Goal: Task Accomplishment & Management: Complete application form

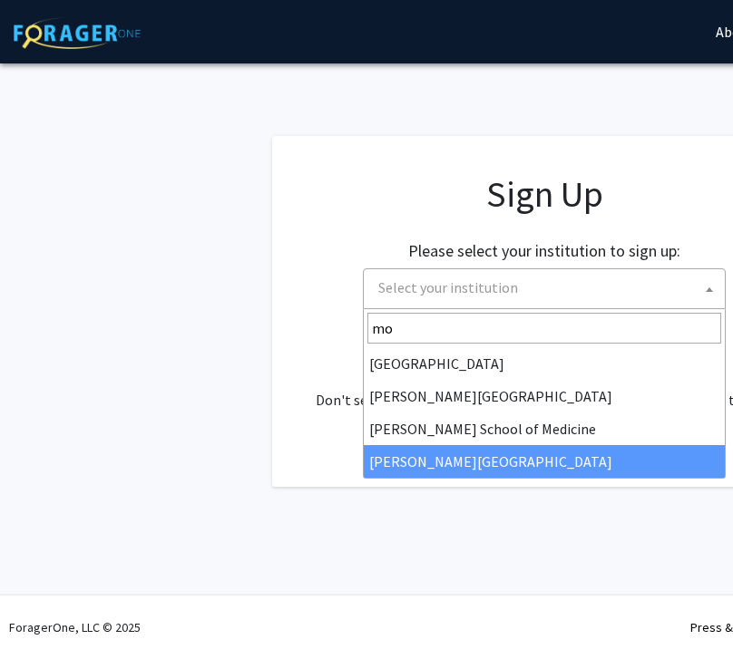
type input "mo"
select select "20"
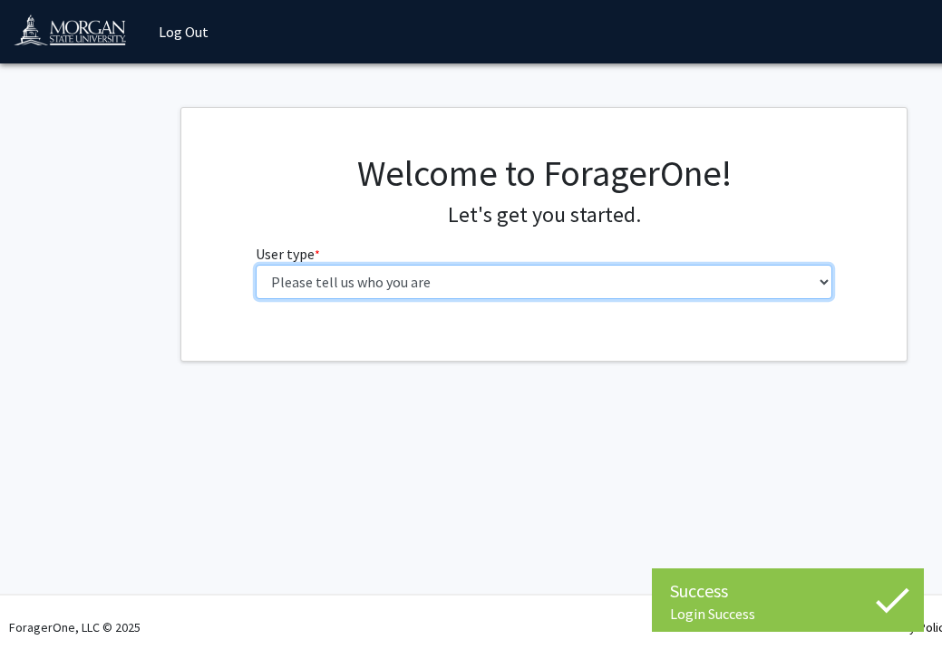
click at [732, 279] on select "Please tell us who you are Undergraduate Student Master's Student Doctoral Cand…" at bounding box center [545, 282] width 578 height 34
select select "1: undergrad"
click at [256, 265] on select "Please tell us who you are Undergraduate Student Master's Student Doctoral Cand…" at bounding box center [545, 282] width 578 height 34
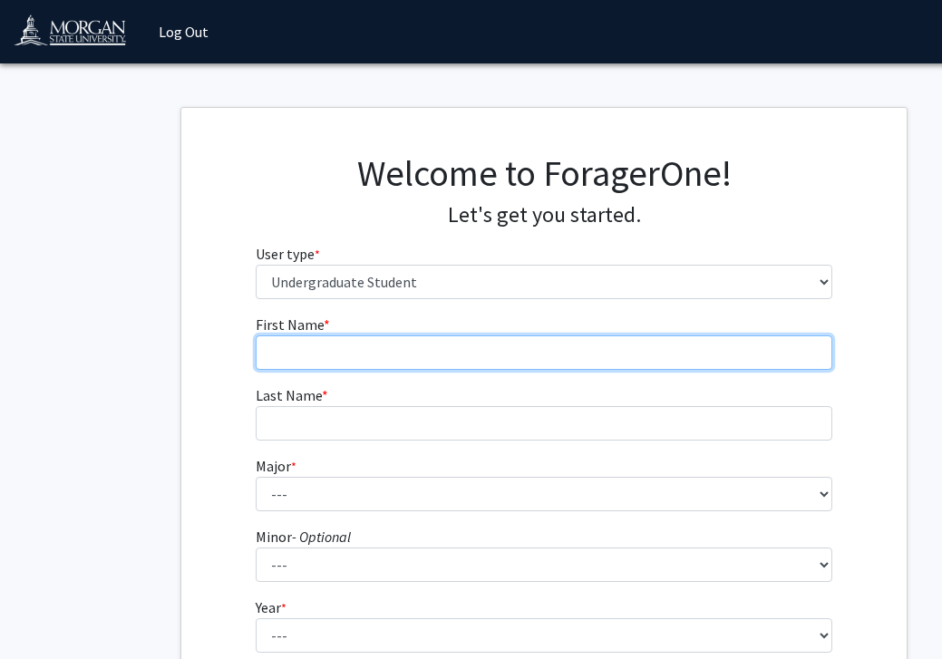
click at [511, 347] on input "First Name * required" at bounding box center [545, 353] width 578 height 34
type input "Inara"
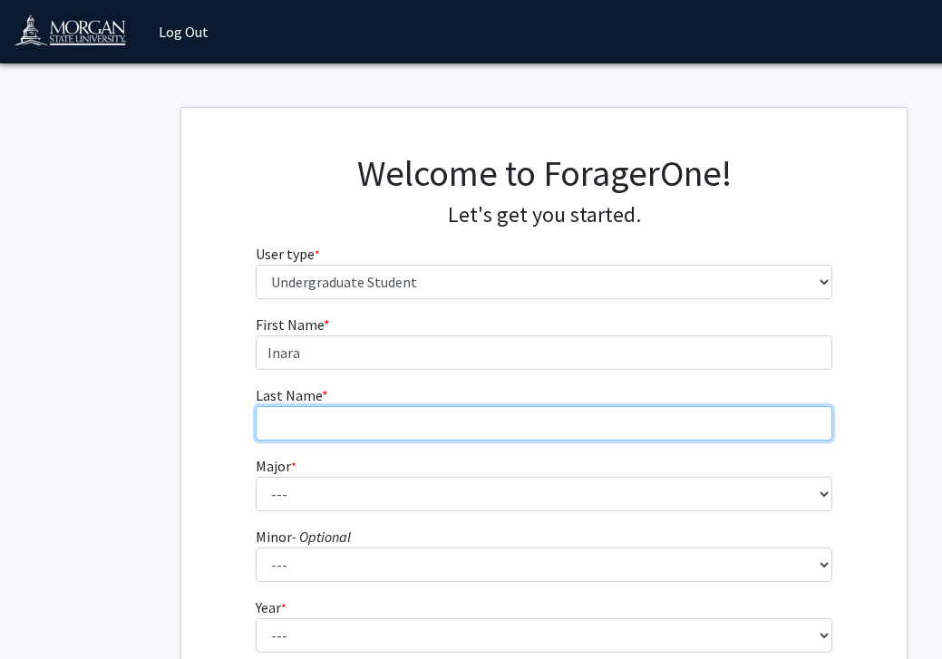
click at [455, 419] on input "Last Name * required" at bounding box center [545, 423] width 578 height 34
type input "[PERSON_NAME]"
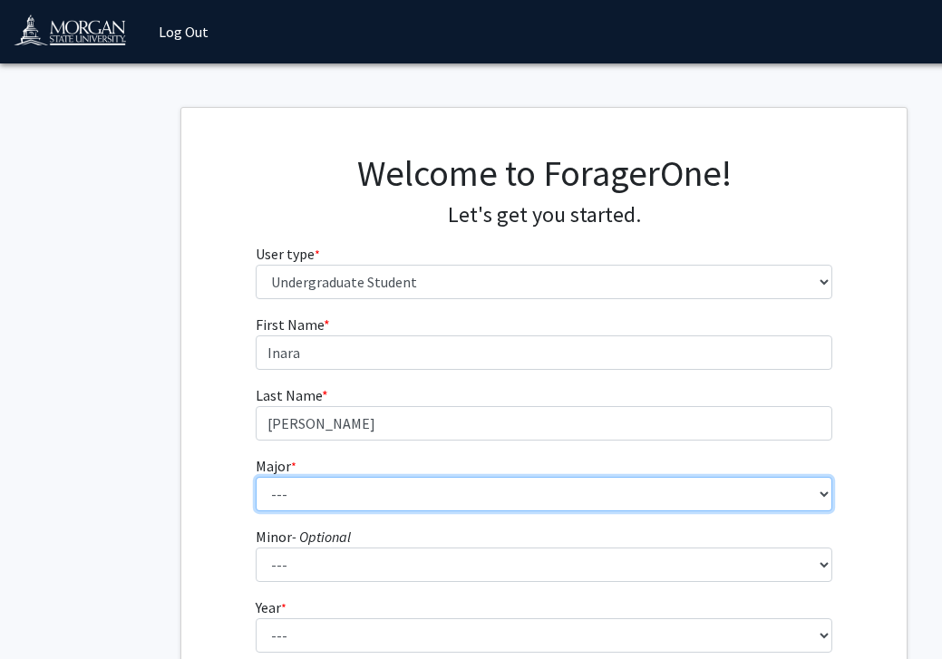
click at [385, 492] on select "--- Accounting Actuarial Science Applied Liberal Studies Architecture and Envir…" at bounding box center [545, 494] width 578 height 34
select select "5: 1595"
click at [256, 477] on select "--- Accounting Actuarial Science Applied Liberal Studies Architecture and Envir…" at bounding box center [545, 494] width 578 height 34
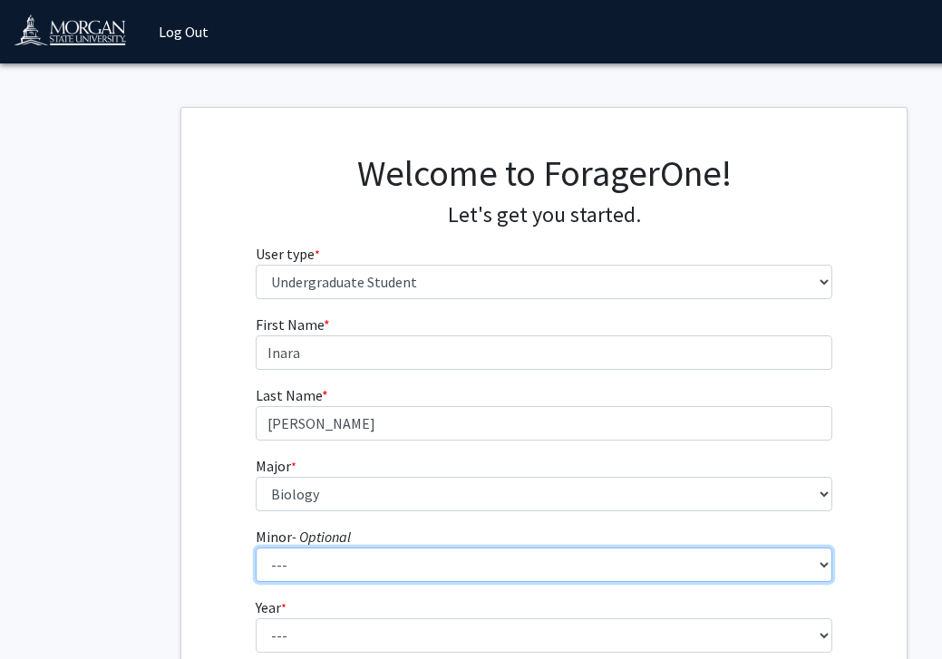
click at [354, 567] on select "--- Accounting Accounting with Finance Accounting with Information Science and …" at bounding box center [545, 565] width 578 height 34
select select "33: 1250"
click at [256, 548] on select "--- Accounting Accounting with Finance Accounting with Information Science and …" at bounding box center [545, 565] width 578 height 34
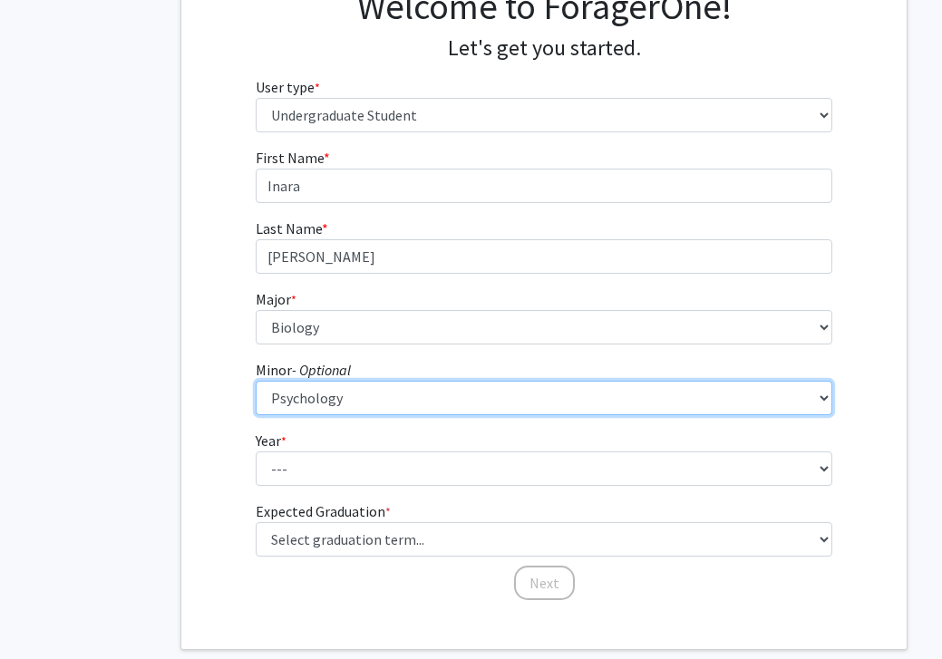
scroll to position [170, 0]
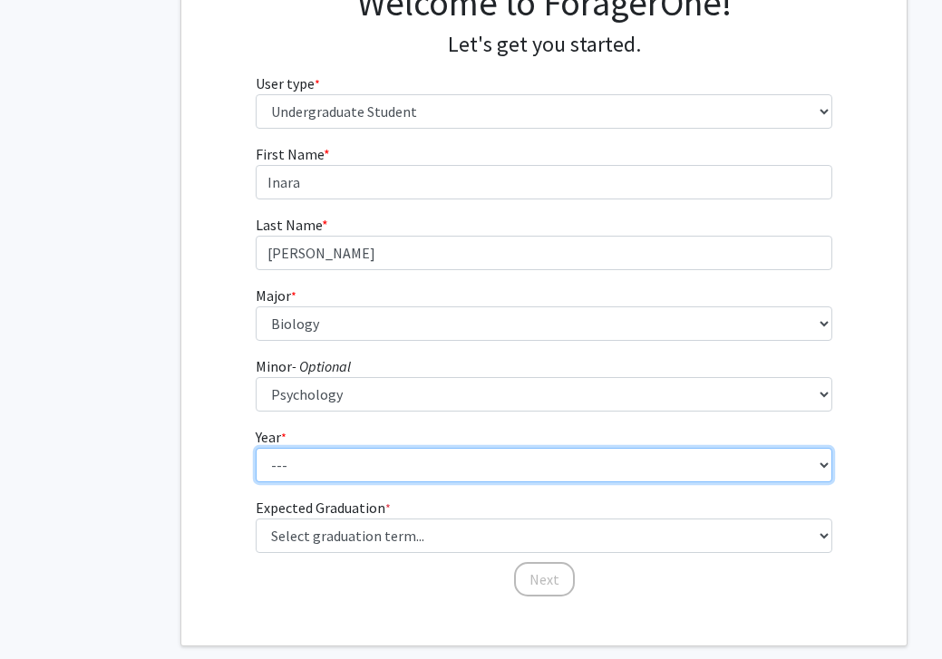
click at [399, 469] on select "--- First-year Sophomore Junior Senior Postbaccalaureate Certificate" at bounding box center [545, 465] width 578 height 34
select select "2: sophomore"
click at [256, 448] on select "--- First-year Sophomore Junior Senior Postbaccalaureate Certificate" at bounding box center [545, 465] width 578 height 34
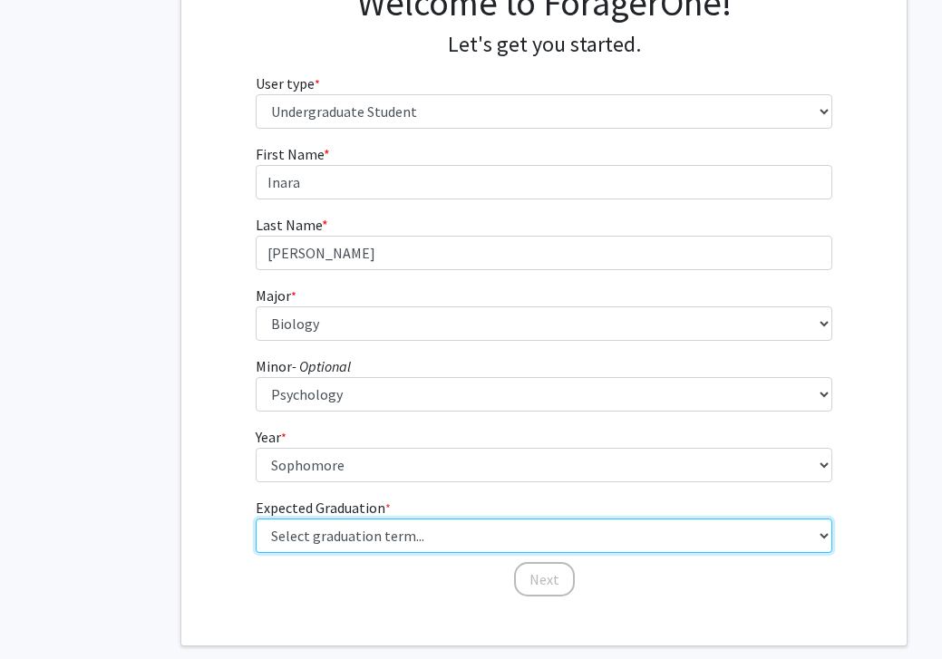
click at [406, 531] on select "Select graduation term... Spring 2025 Summer 2025 Fall 2025 Winter 2025 Spring …" at bounding box center [545, 536] width 578 height 34
select select "13: spring_2028"
click at [256, 519] on select "Select graduation term... Spring 2025 Summer 2025 Fall 2025 Winter 2025 Spring …" at bounding box center [545, 536] width 578 height 34
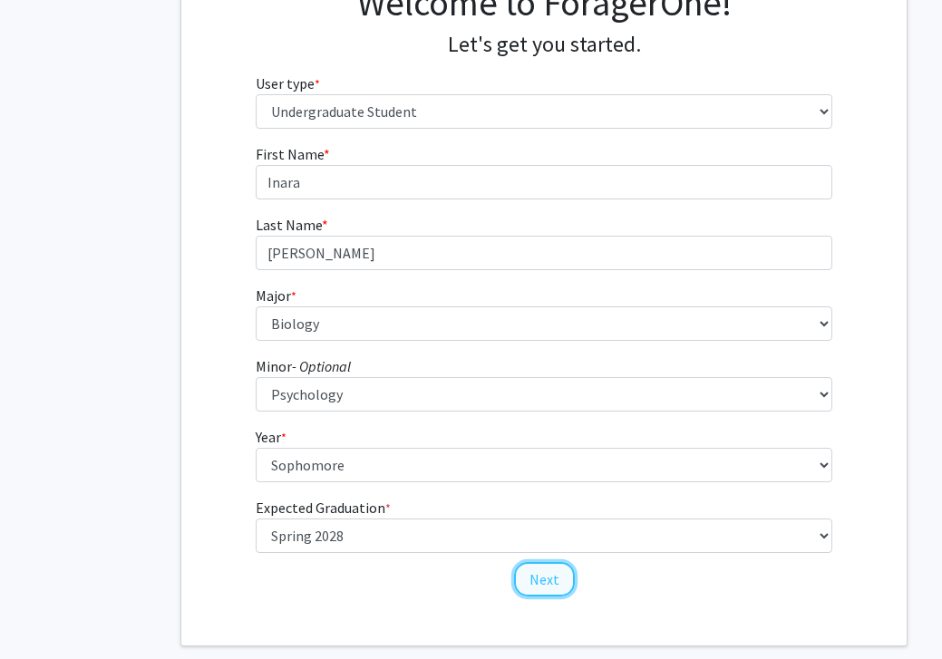
click at [559, 573] on button "Next" at bounding box center [544, 579] width 61 height 34
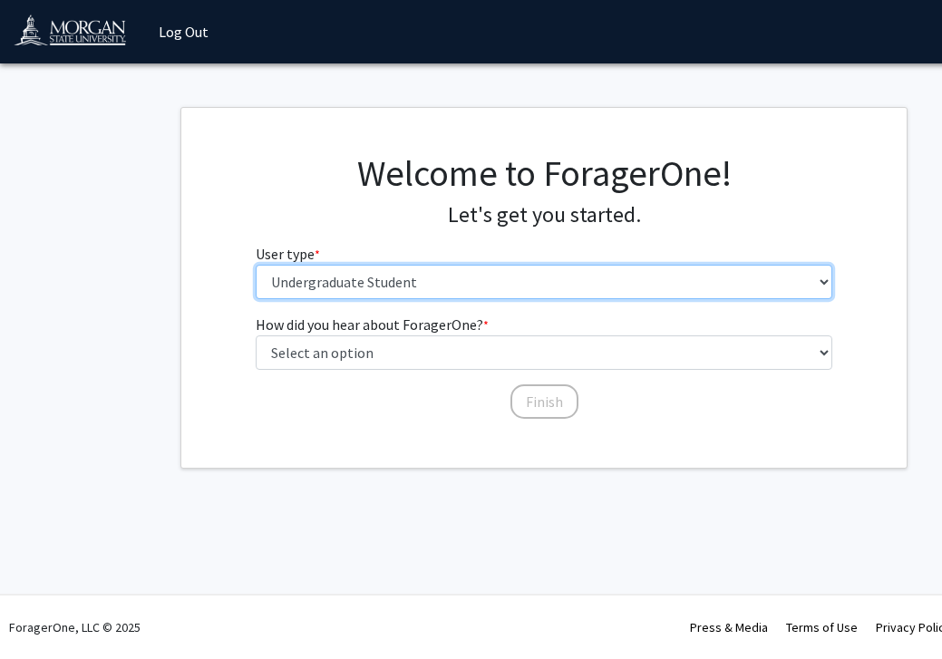
click at [502, 277] on select "Please tell us who you are Undergraduate Student Master's Student Doctoral Cand…" at bounding box center [545, 282] width 578 height 34
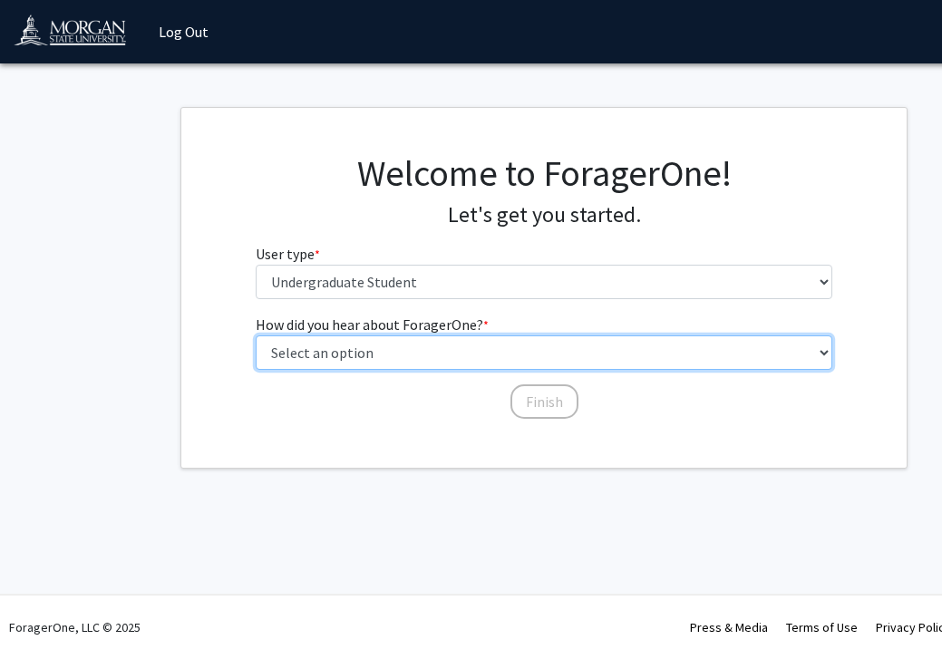
click at [450, 359] on select "Select an option Peer/student recommendation Faculty/staff recommendation Unive…" at bounding box center [545, 353] width 578 height 34
select select "2: faculty_recommendation"
click at [256, 336] on select "Select an option Peer/student recommendation Faculty/staff recommendation Unive…" at bounding box center [545, 353] width 578 height 34
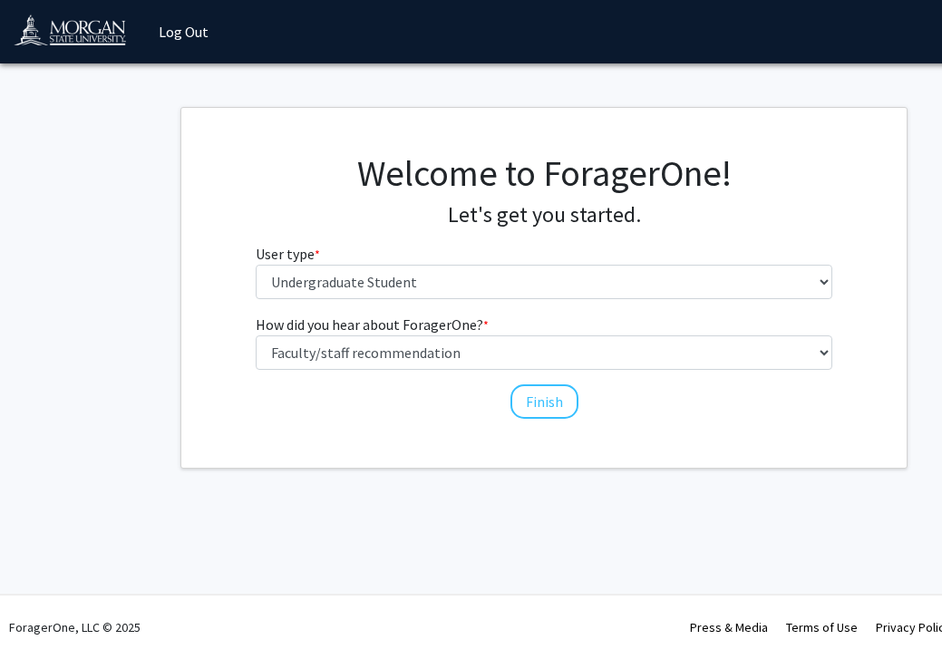
click at [571, 375] on div "How did you hear about ForagerOne? * required Select an option Peer/student rec…" at bounding box center [545, 358] width 578 height 89
click at [560, 395] on button "Finish" at bounding box center [545, 402] width 68 height 34
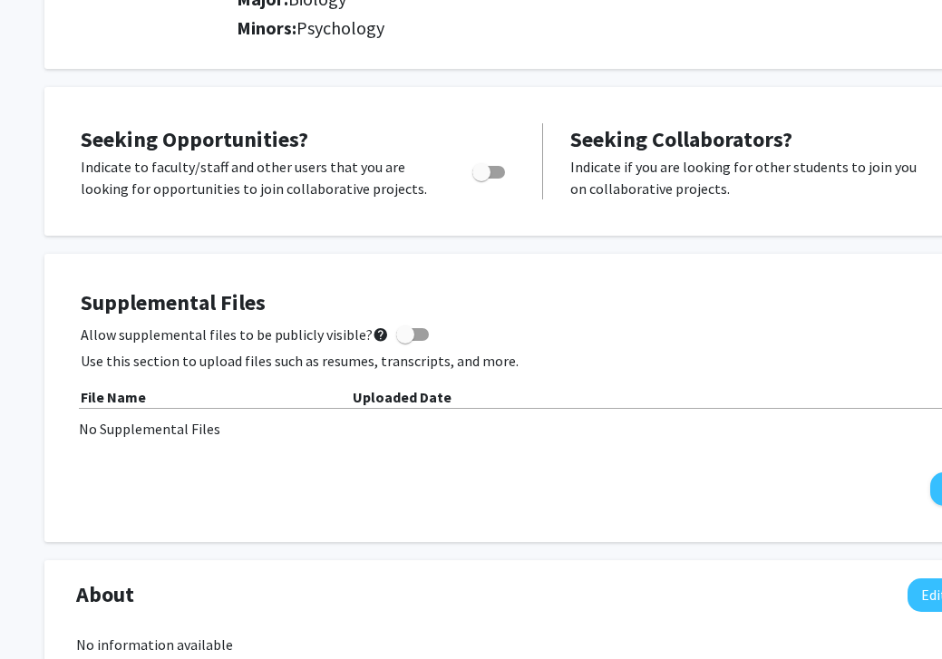
scroll to position [284, 1]
click at [382, 430] on div "No Supplemental Files" at bounding box center [543, 428] width 929 height 22
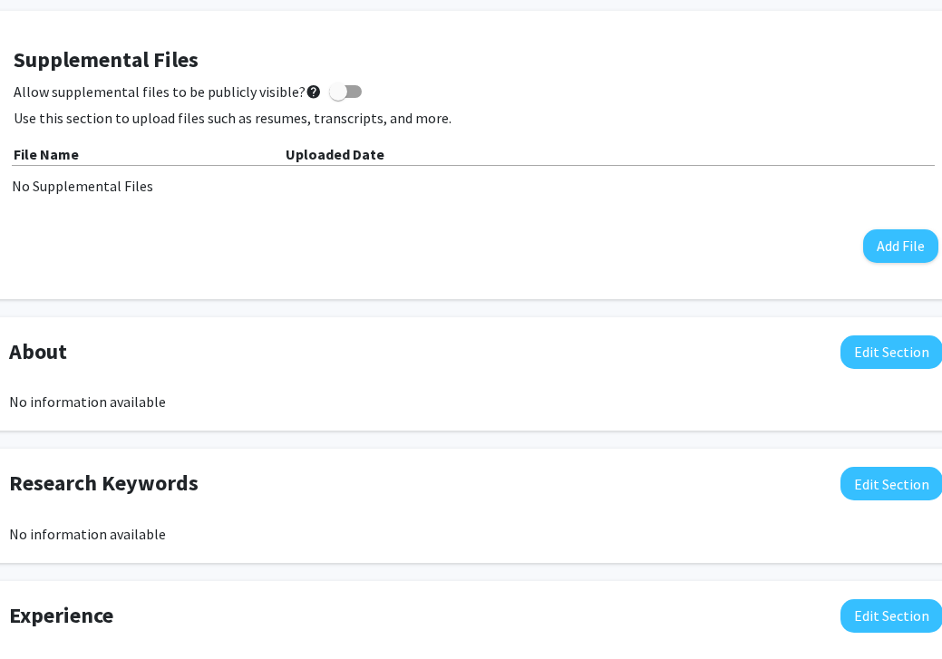
scroll to position [526, 69]
click at [732, 361] on button "Edit Section" at bounding box center [891, 353] width 102 height 34
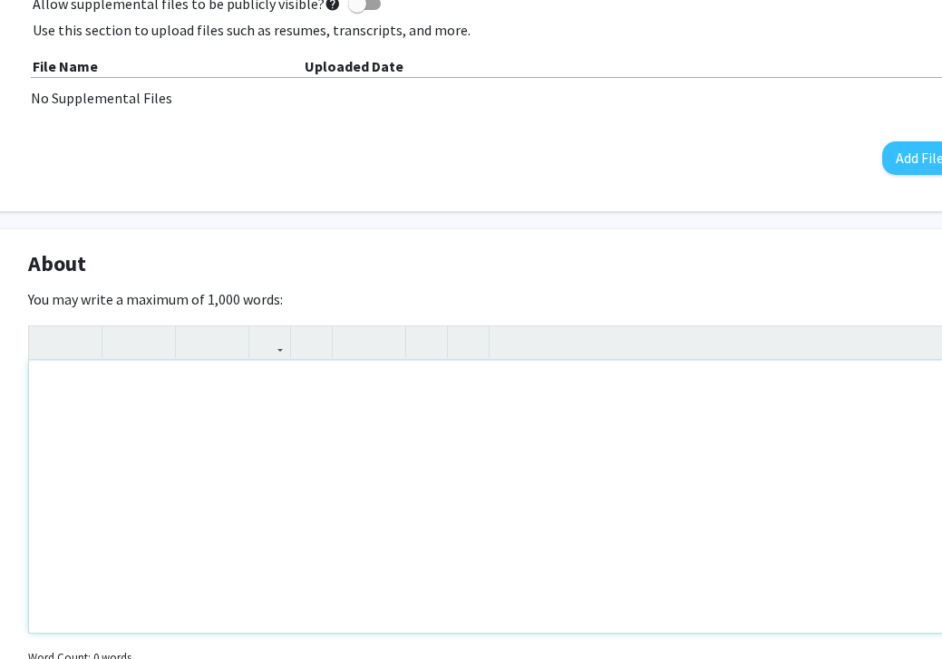
scroll to position [617, 49]
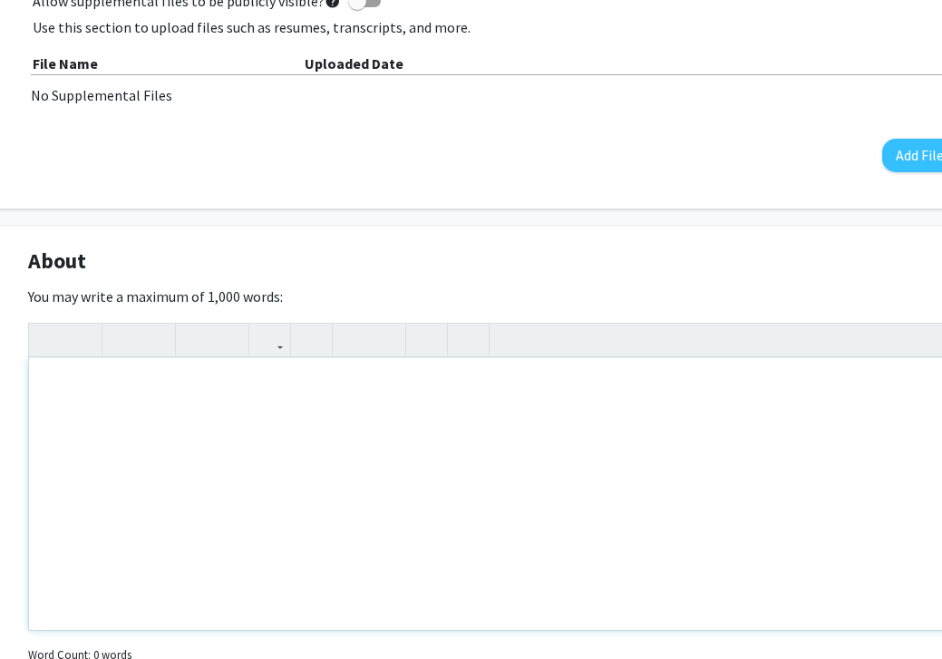
click at [389, 480] on div "Note to users with screen readers: Please deactivate our accessibility plugin f…" at bounding box center [495, 494] width 932 height 272
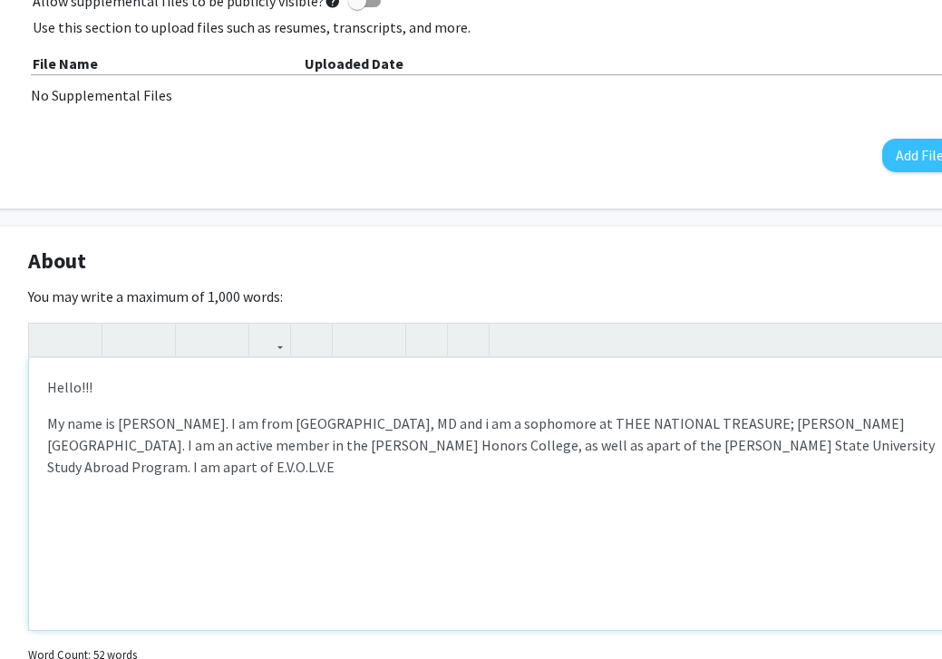
click at [732, 448] on p "My name is [PERSON_NAME]. I am from [GEOGRAPHIC_DATA], MD and i am a sophomore …" at bounding box center [495, 445] width 896 height 65
click at [192, 474] on p "My name is [PERSON_NAME]. I am from [GEOGRAPHIC_DATA], MD and i am a sophomore …" at bounding box center [495, 445] width 896 height 65
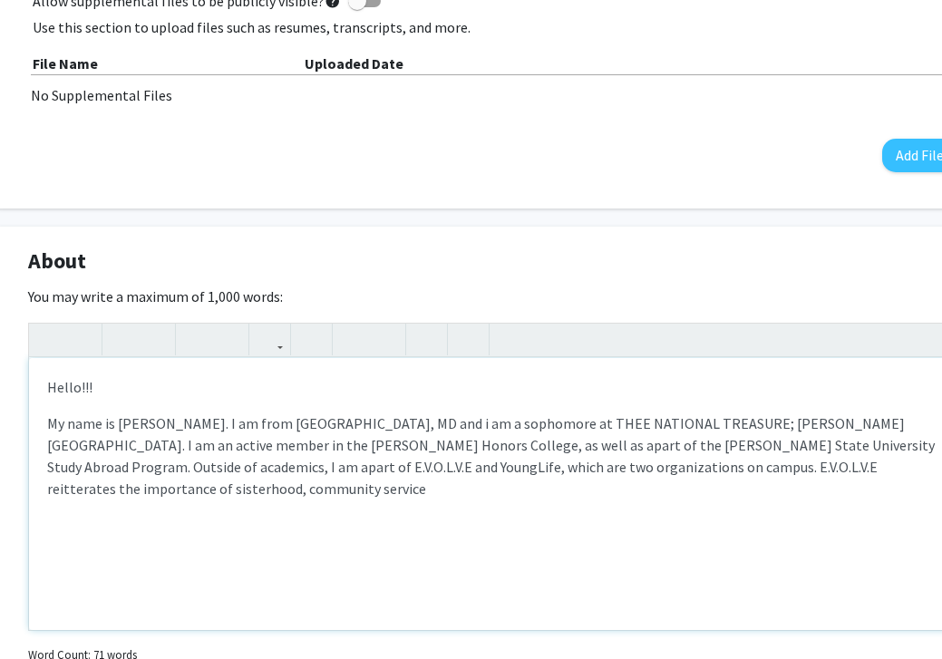
click at [593, 471] on p "My name is [PERSON_NAME]. I am from [GEOGRAPHIC_DATA], MD and i am a sophomore …" at bounding box center [495, 456] width 896 height 87
click at [732, 483] on div "Hello!!! My name is [PERSON_NAME]. I am from [GEOGRAPHIC_DATA], MD and i am a s…" at bounding box center [495, 494] width 932 height 272
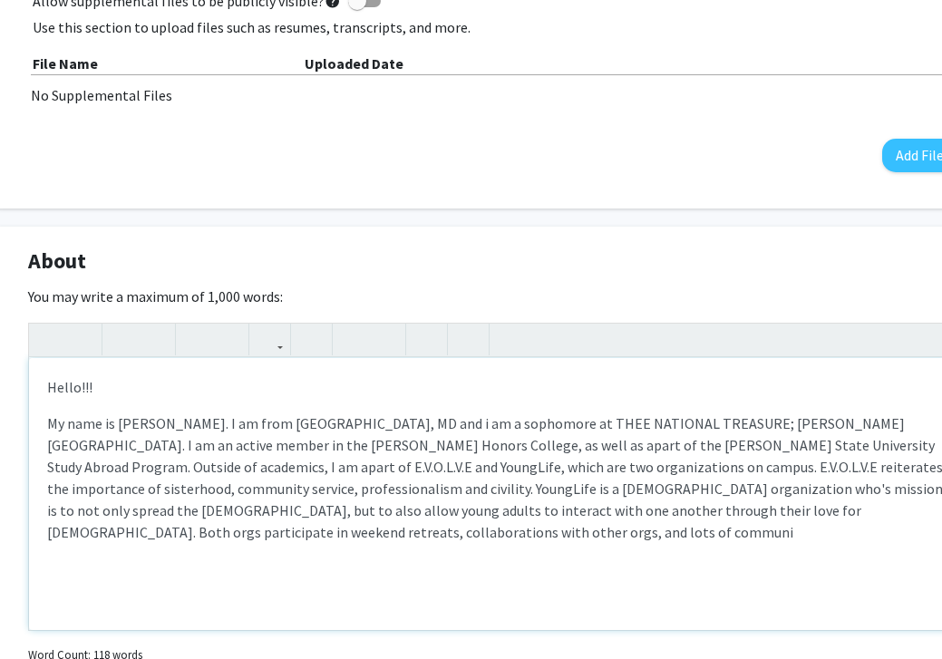
scroll to position [617, 50]
type textarea "<p>Hello!!!</p><p>My name is [PERSON_NAME]. I am from [GEOGRAPHIC_DATA], MD and…"
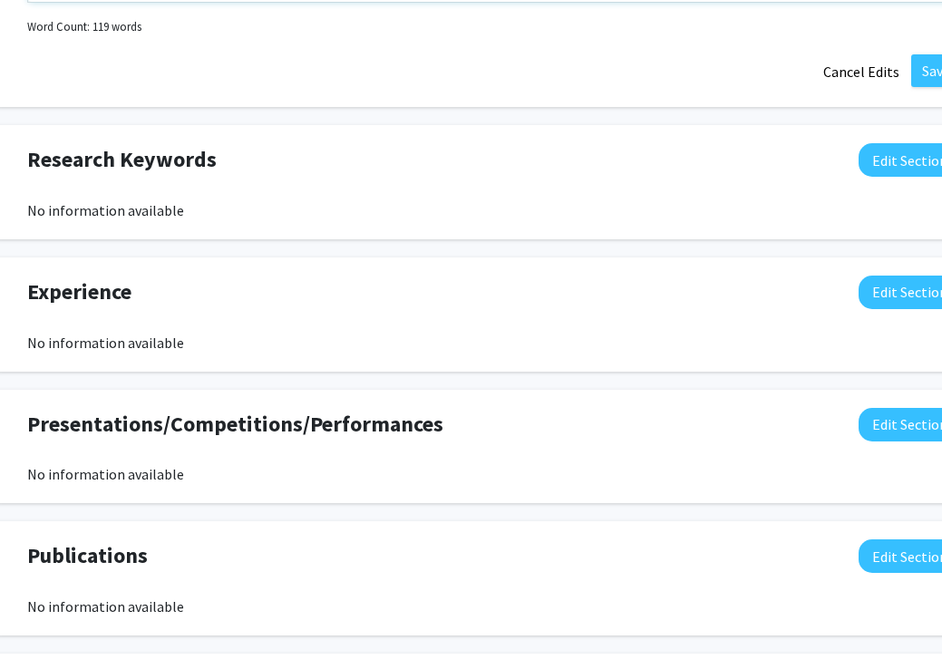
scroll to position [1246, 50]
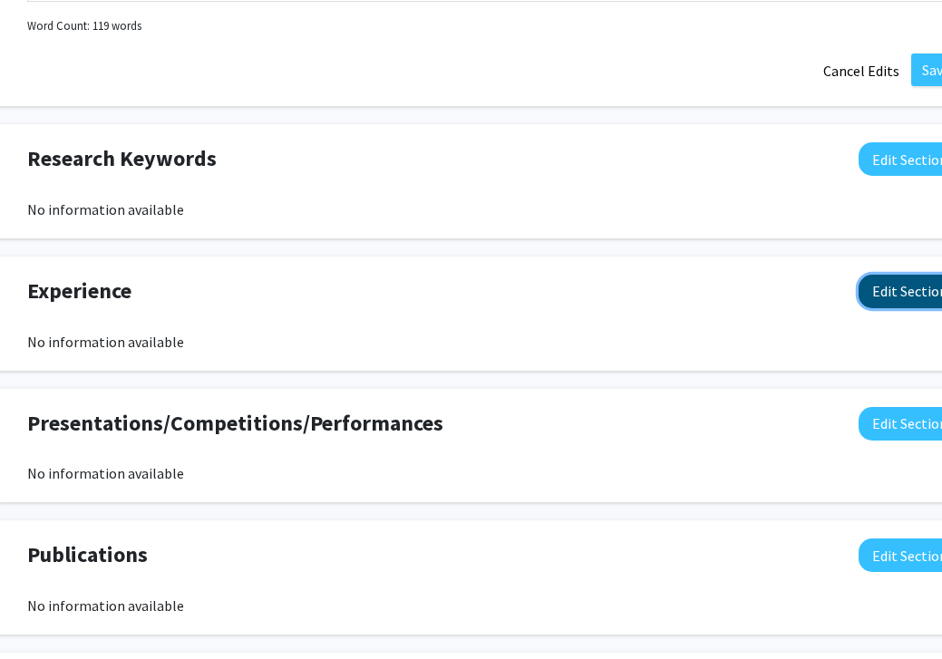
click at [732, 297] on button "Edit Section" at bounding box center [910, 292] width 102 height 34
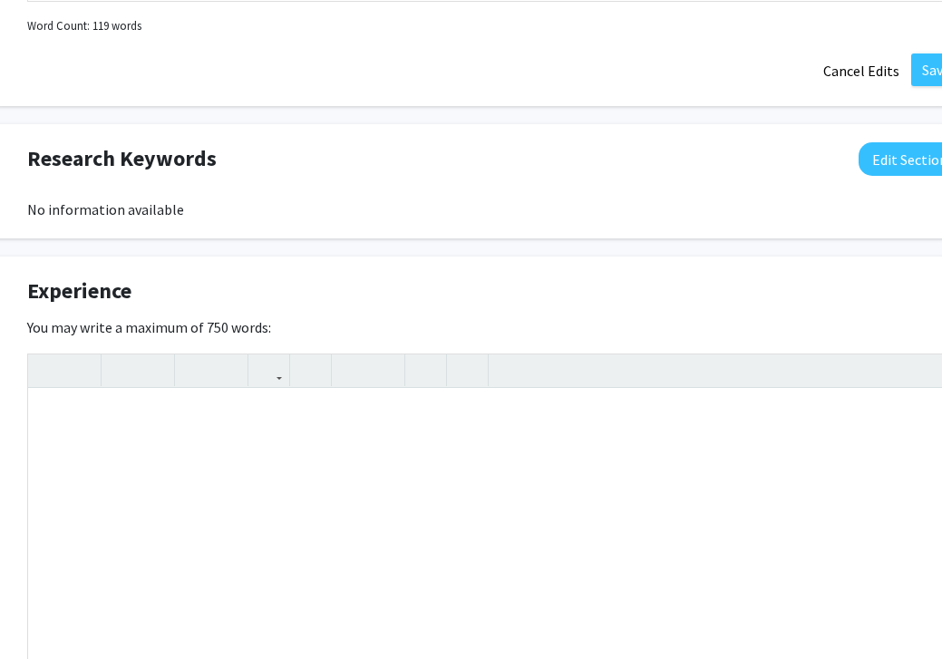
click at [732, 297] on div "Experience Edit Section" at bounding box center [494, 296] width 961 height 42
click at [669, 448] on div "Note to users with screen readers: Please deactivate our accessibility plugin f…" at bounding box center [494, 525] width 932 height 272
click at [578, 340] on div "You may write a maximum of 750 words: Insert link Remove link Word Count: 0 wor…" at bounding box center [494, 508] width 934 height 383
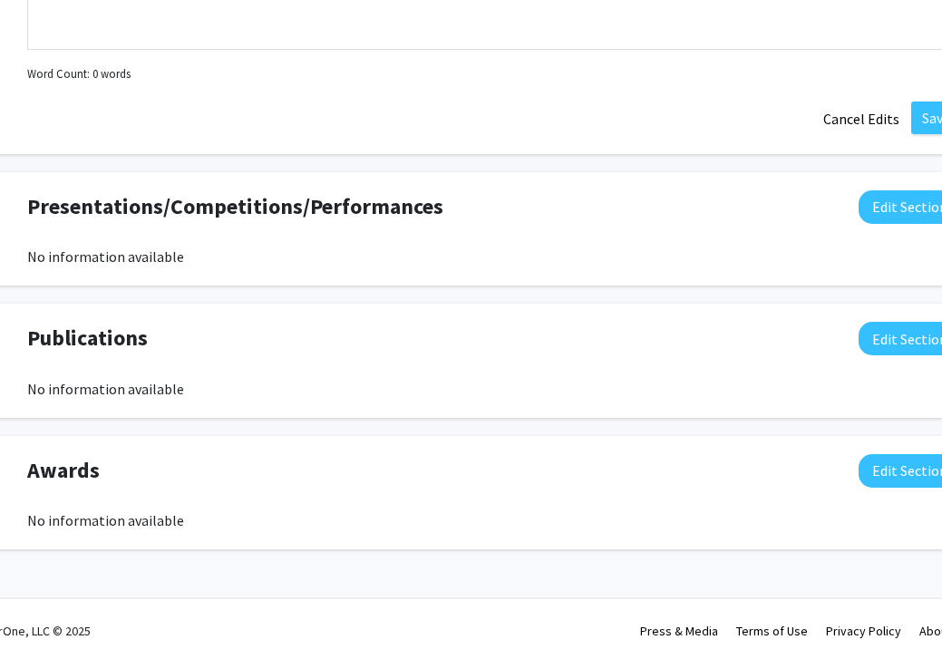
scroll to position [1862, 50]
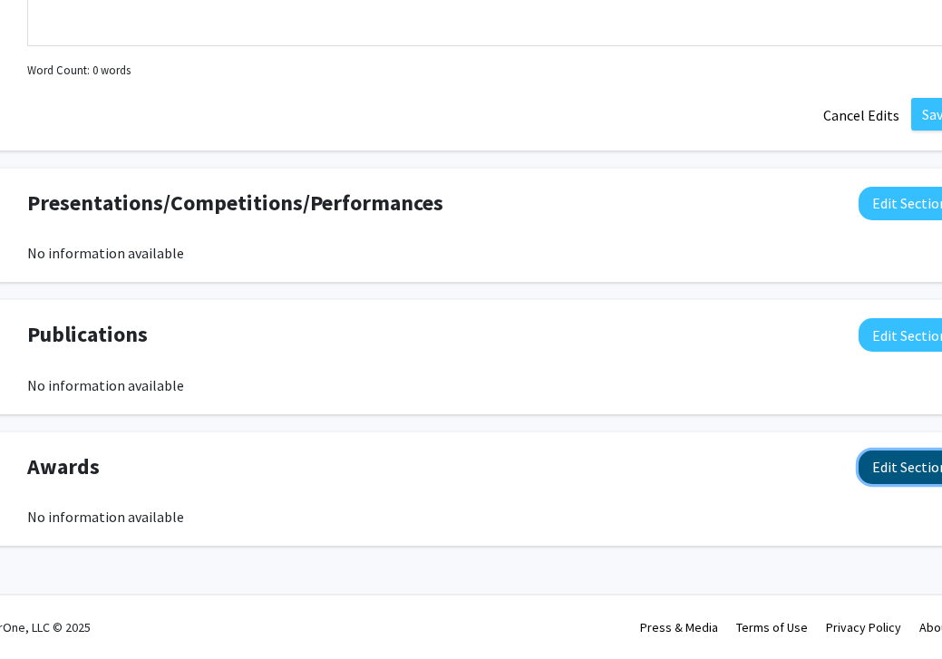
click at [732, 469] on button "Edit Section" at bounding box center [910, 468] width 102 height 34
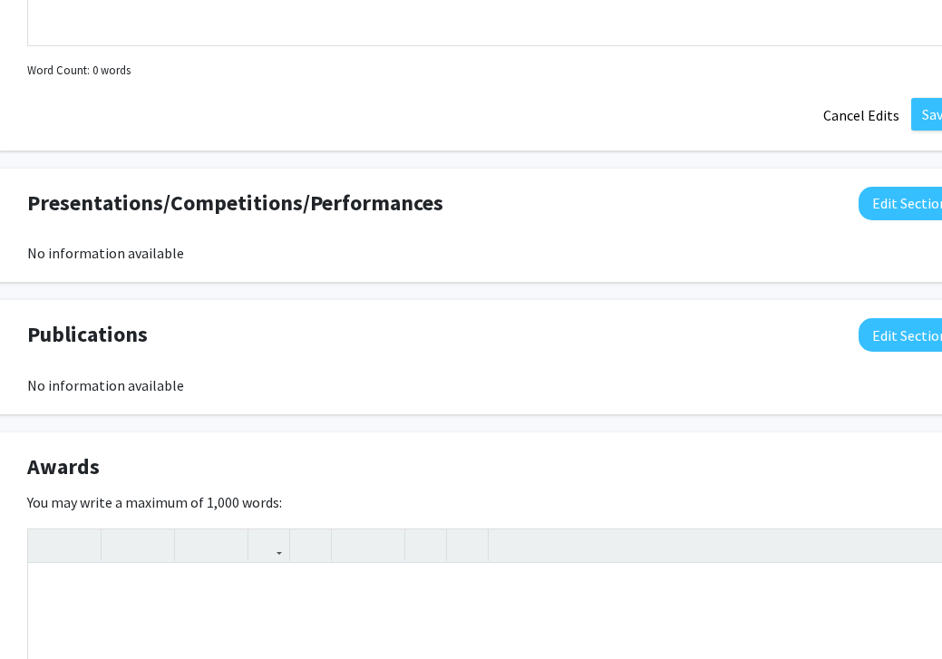
scroll to position [2257, 50]
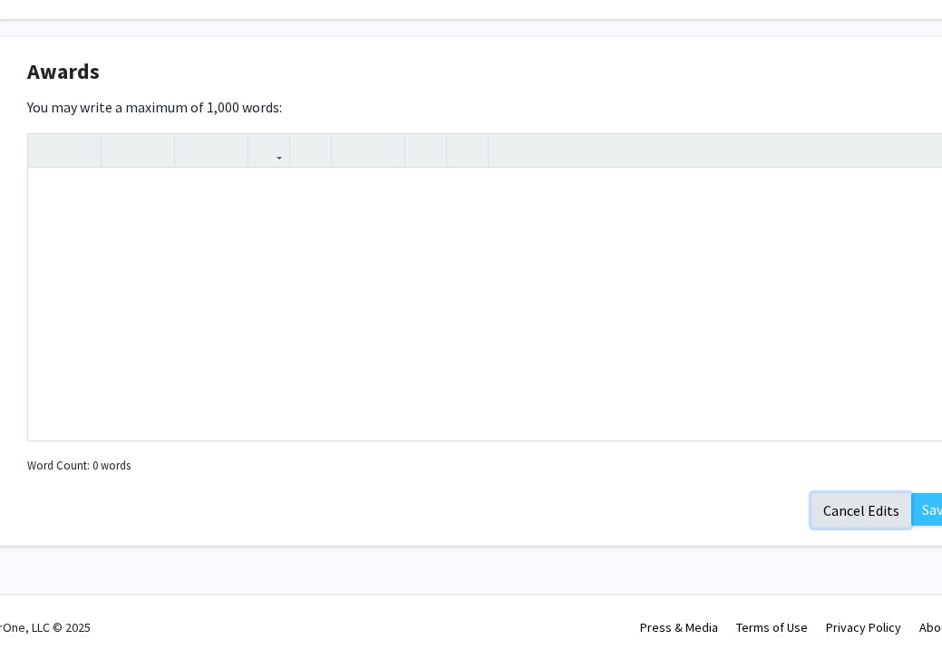
click at [732, 515] on button "Cancel Edits" at bounding box center [862, 510] width 100 height 34
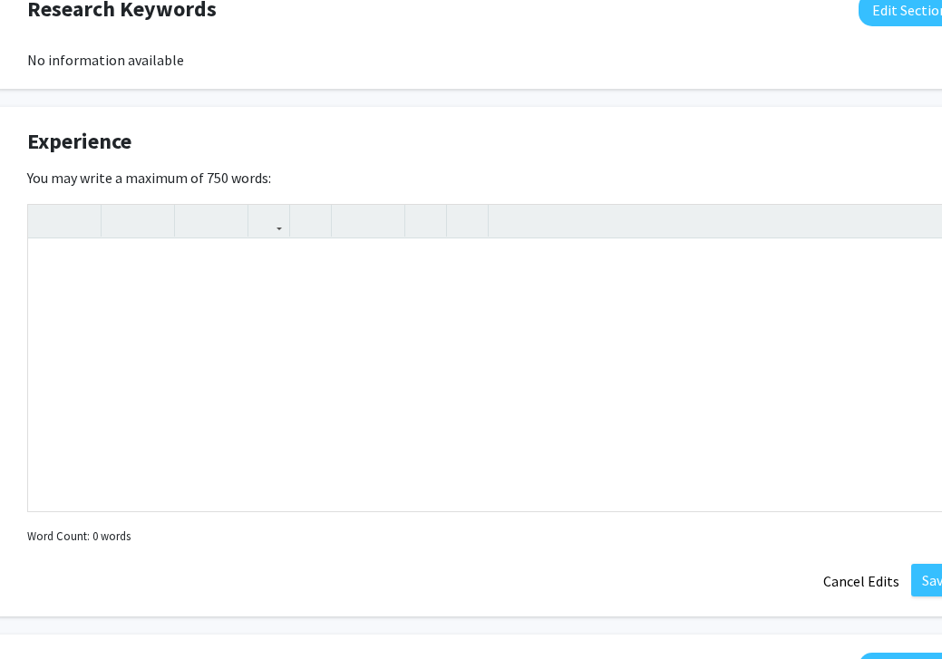
scroll to position [1403, 50]
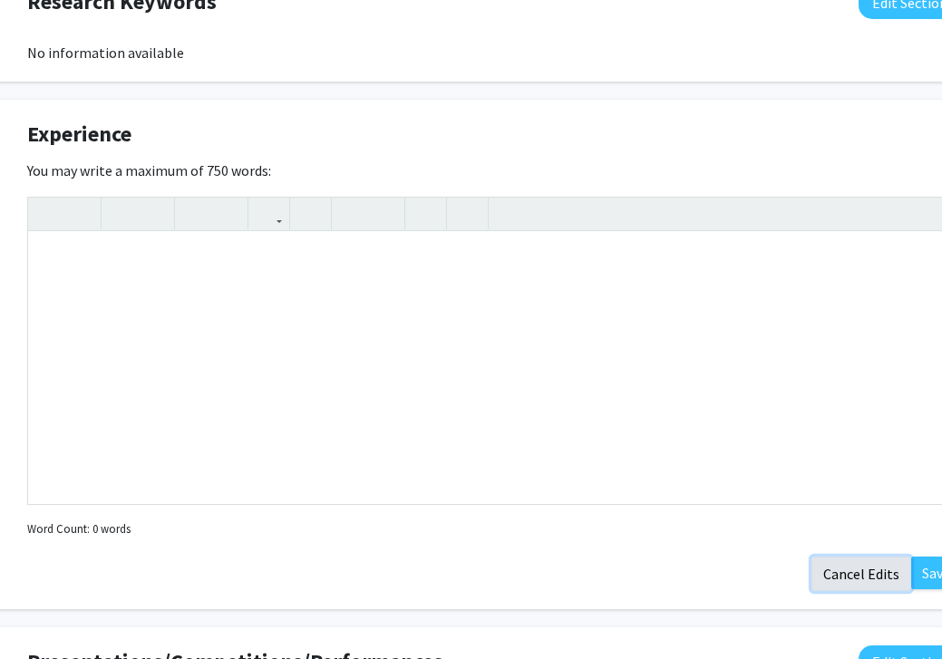
click at [732, 579] on button "Cancel Edits" at bounding box center [862, 574] width 100 height 34
